Goal: Navigation & Orientation: Find specific page/section

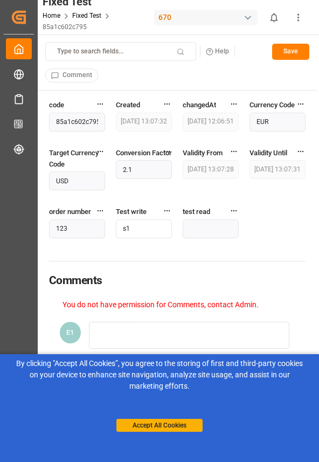
click at [319, 128] on div at bounding box center [159, 231] width 319 height 462
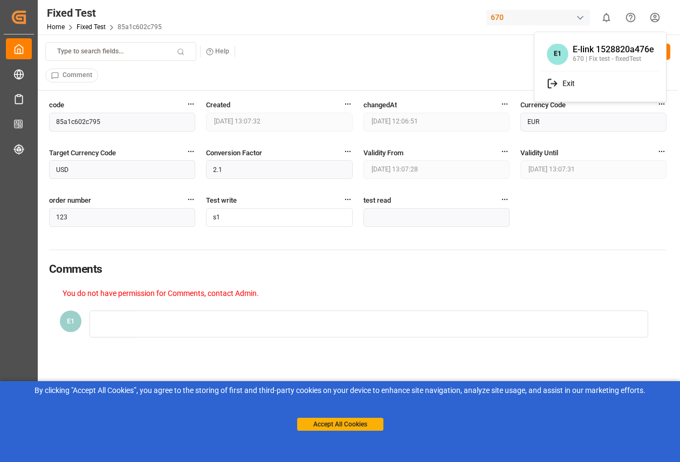
click at [665, 22] on html "Created by potrace 1.15, written by Peter Selinger 2001-2017 Created by potrace…" at bounding box center [340, 231] width 680 height 462
click at [445, 20] on html "Created by potrace 1.15, written by Peter Selinger 2001-2017 Created by potrace…" at bounding box center [340, 231] width 680 height 462
click at [655, 20] on html "Created by potrace 1.15, written by Peter Selinger 2001-2017 Created by potrace…" at bounding box center [340, 231] width 680 height 462
click at [91, 74] on span "Comment" at bounding box center [78, 76] width 30 height 10
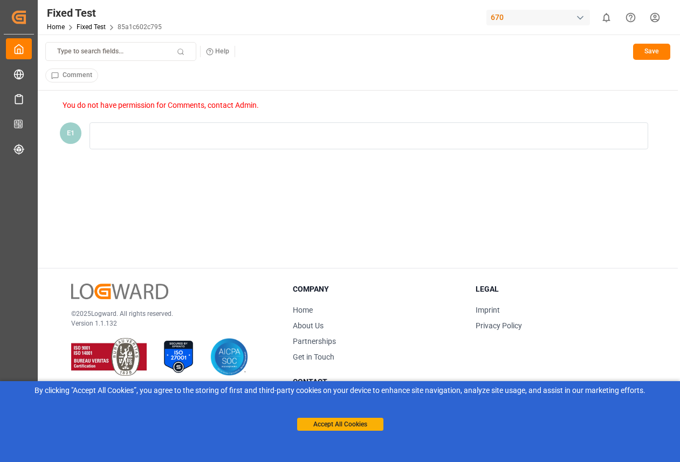
scroll to position [189, 0]
click at [81, 75] on span "Comment" at bounding box center [78, 76] width 30 height 10
click at [93, 27] on link "Fixed Test" at bounding box center [91, 27] width 29 height 8
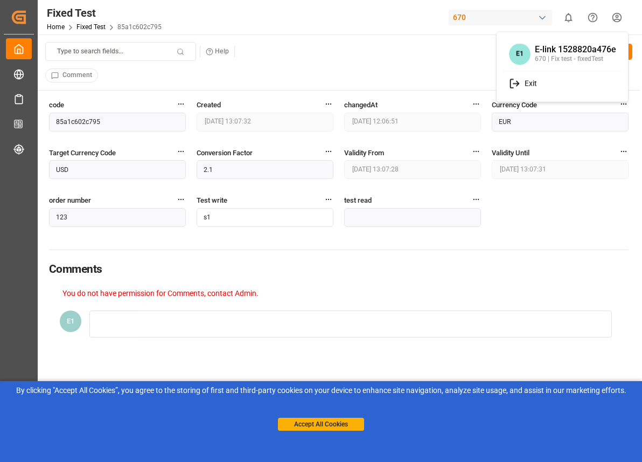
click at [620, 23] on html "Created by potrace 1.15, written by Peter Selinger 2001-2017 Created by potrace…" at bounding box center [321, 231] width 642 height 462
